Goal: Use online tool/utility: Utilize a website feature to perform a specific function

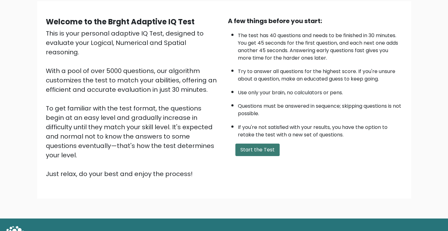
scroll to position [48, 0]
click at [274, 151] on button "Start the Test" at bounding box center [257, 149] width 44 height 12
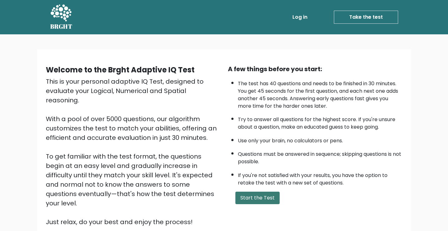
click at [265, 196] on button "Start the Test" at bounding box center [257, 198] width 44 height 12
